Goal: Register for event/course

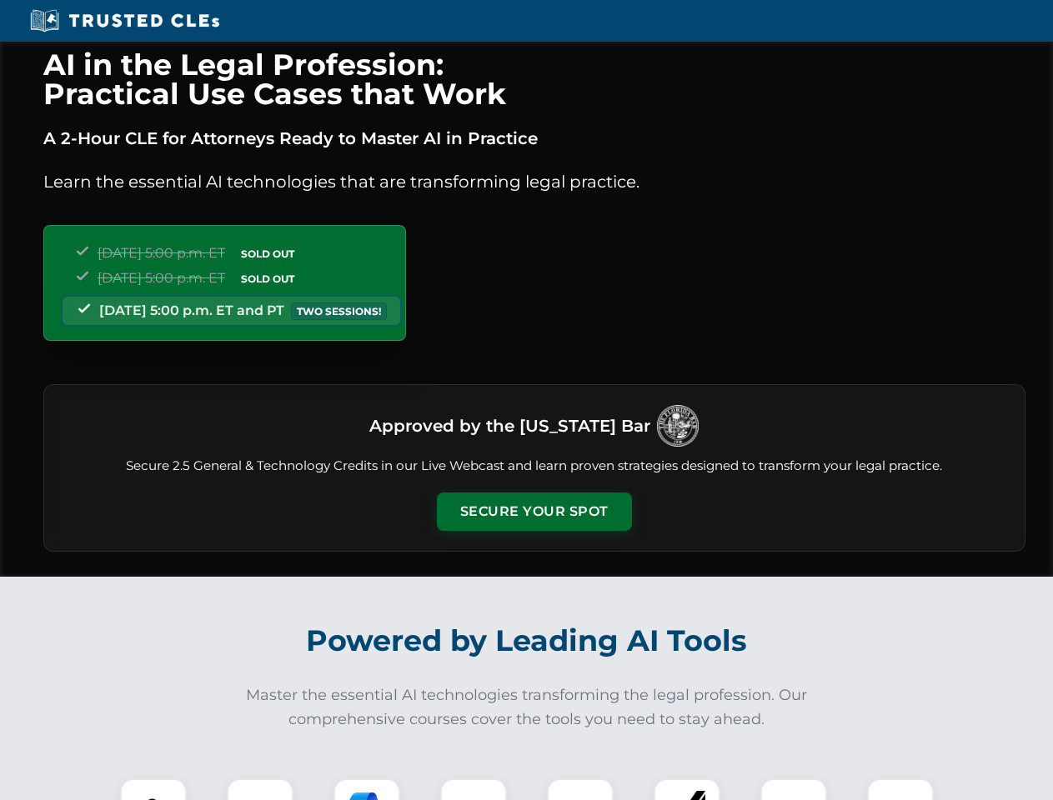
click at [533, 512] on button "Secure Your Spot" at bounding box center [534, 512] width 195 height 38
click at [153, 789] on img at bounding box center [153, 812] width 48 height 48
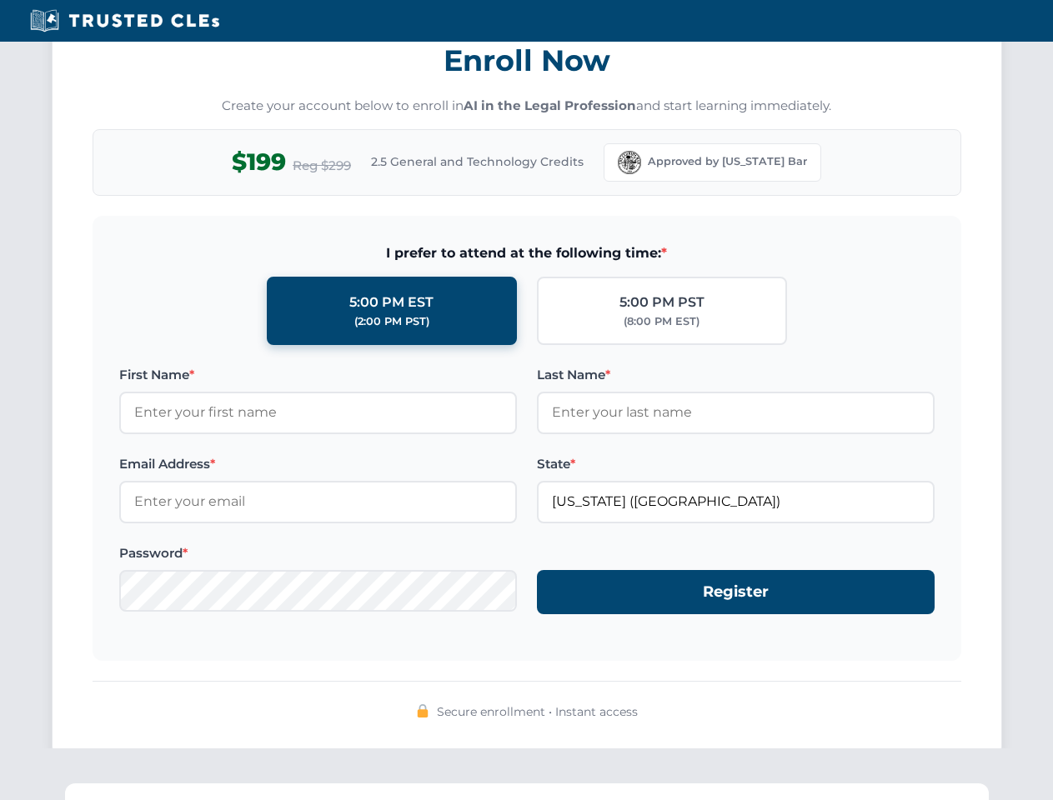
scroll to position [1636, 0]
